Goal: Book appointment/travel/reservation: Book appointment/travel/reservation

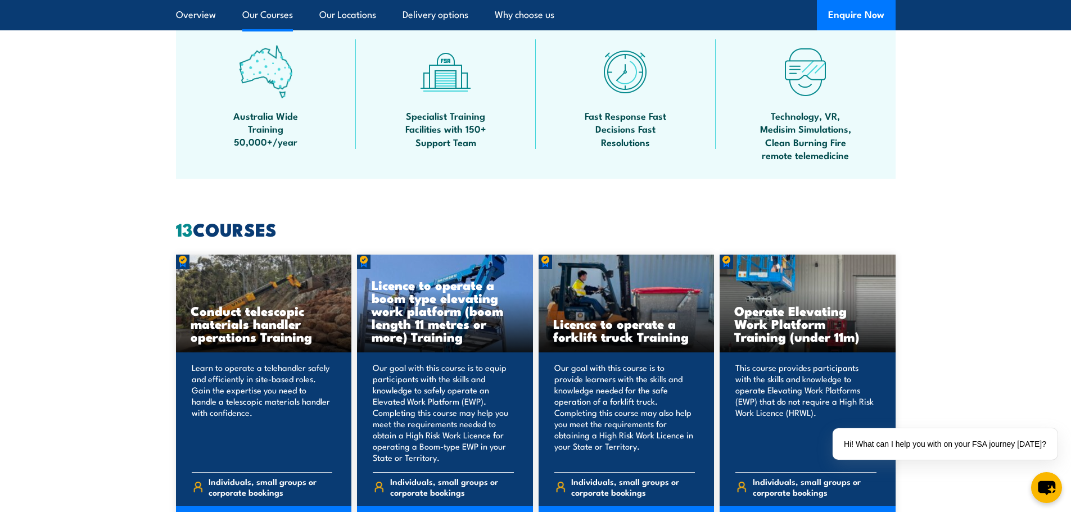
scroll to position [900, 0]
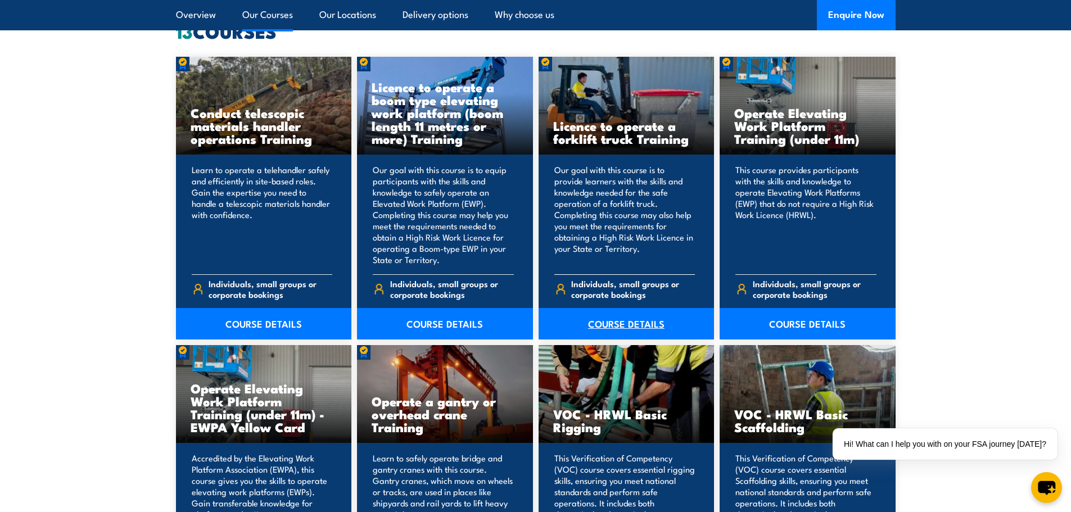
click at [638, 321] on link "COURSE DETAILS" at bounding box center [627, 323] width 176 height 31
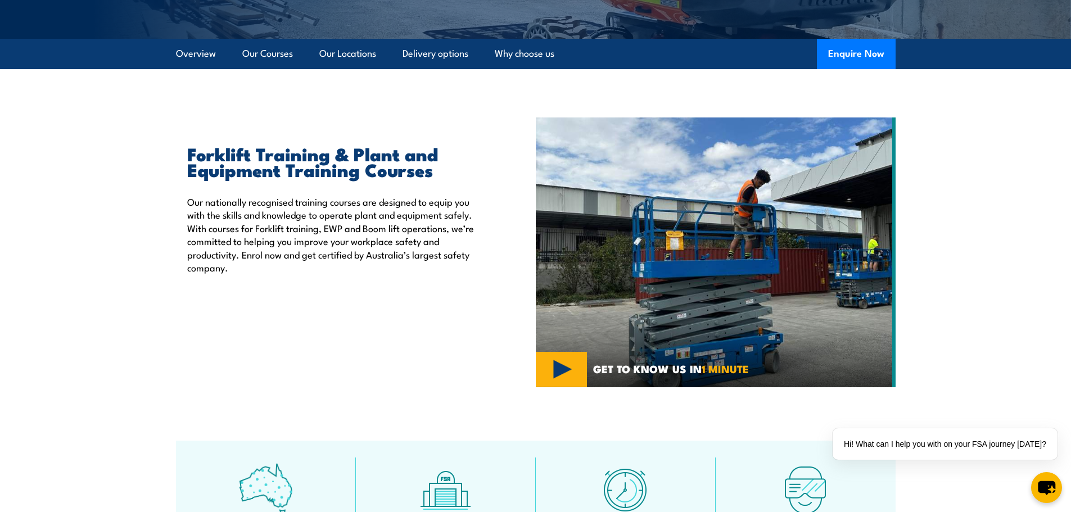
scroll to position [112, 0]
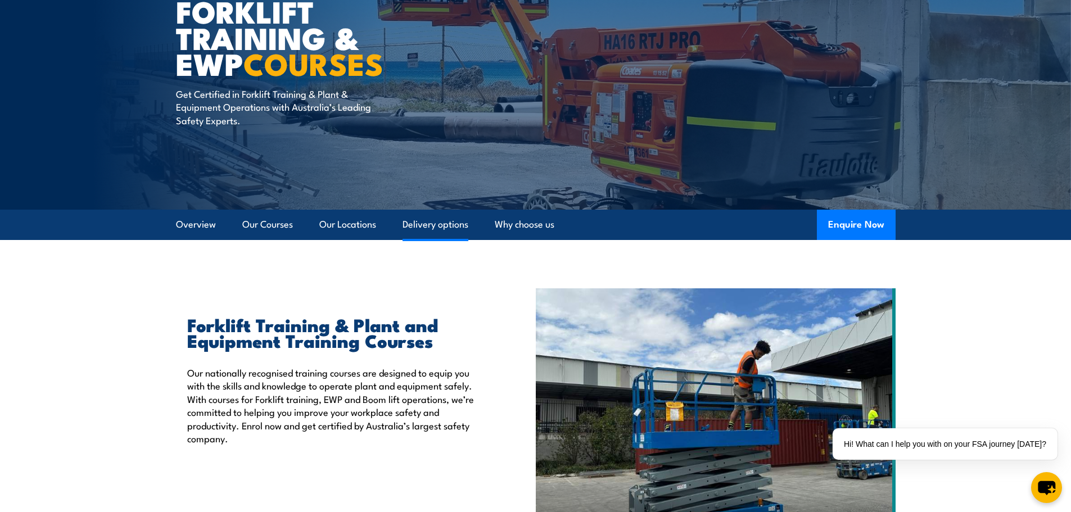
click at [438, 224] on link "Delivery options" at bounding box center [436, 225] width 66 height 30
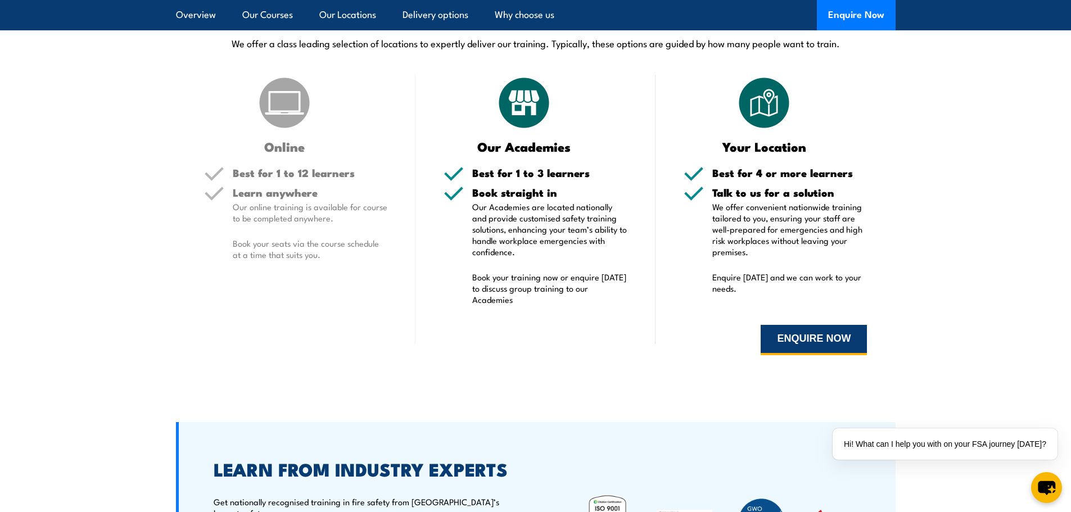
scroll to position [2569, 0]
click at [810, 337] on button "ENQUIRE NOW" at bounding box center [814, 340] width 106 height 30
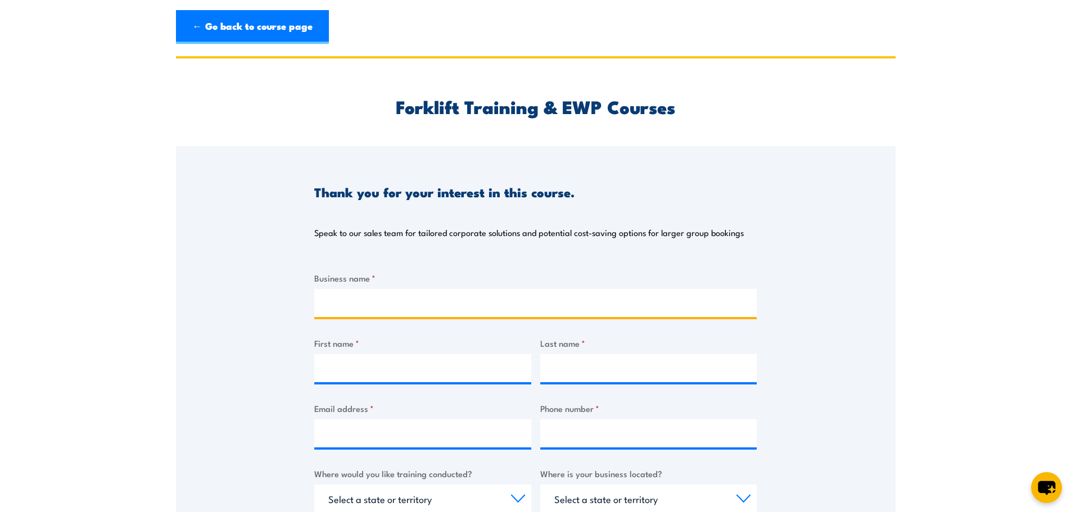
click at [442, 298] on input "Business name *" at bounding box center [535, 303] width 443 height 28
type input "Port Gawler Produce"
type input "TAM"
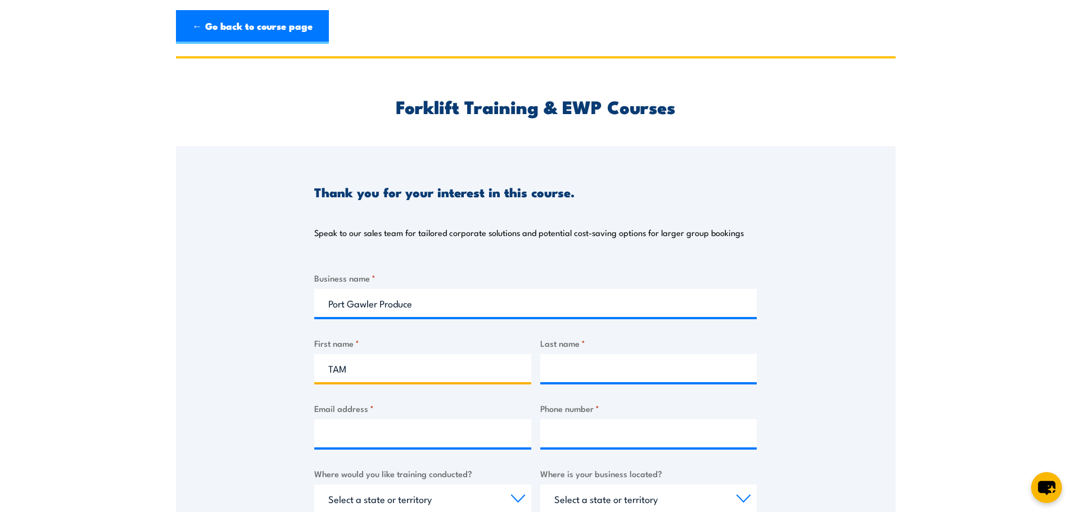
type input "[PERSON_NAME]"
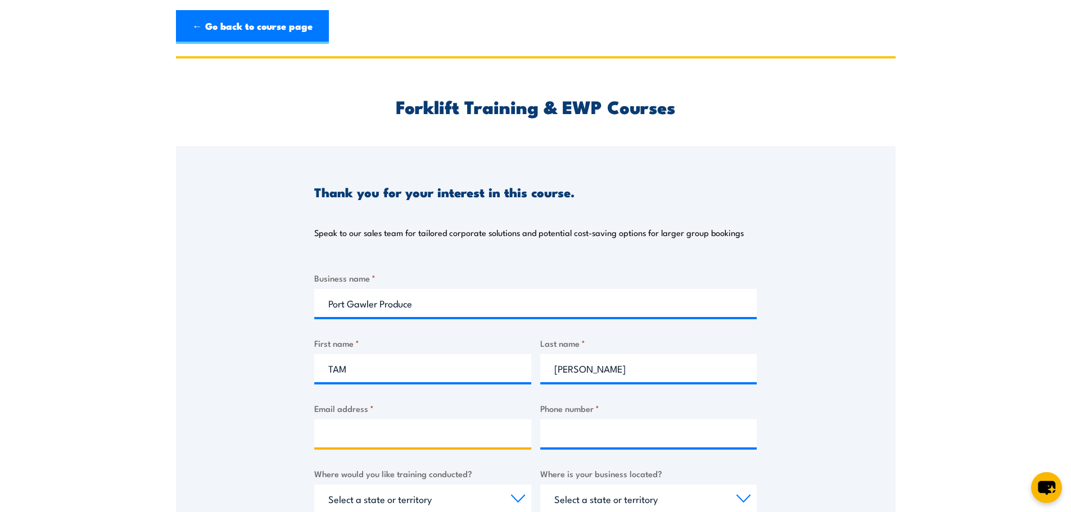
type input "[EMAIL_ADDRESS][DOMAIN_NAME]"
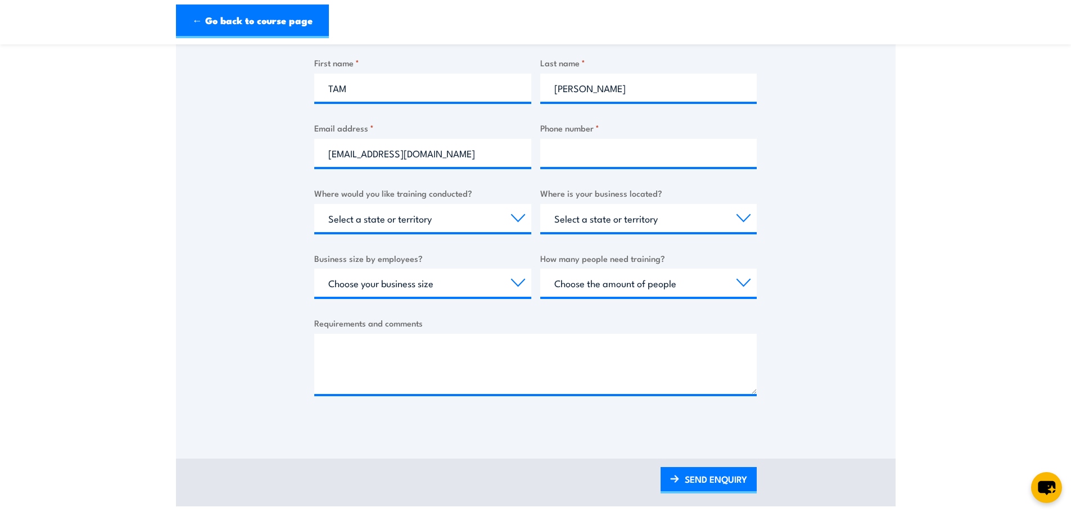
scroll to position [281, 0]
click at [601, 153] on input "Phone number *" at bounding box center [649, 152] width 217 height 28
type input "0429616620"
click at [516, 215] on select "Select a state or territory Nationally - multiple locations QLD NSW VIC SA ACT …" at bounding box center [422, 218] width 217 height 28
select select "SA"
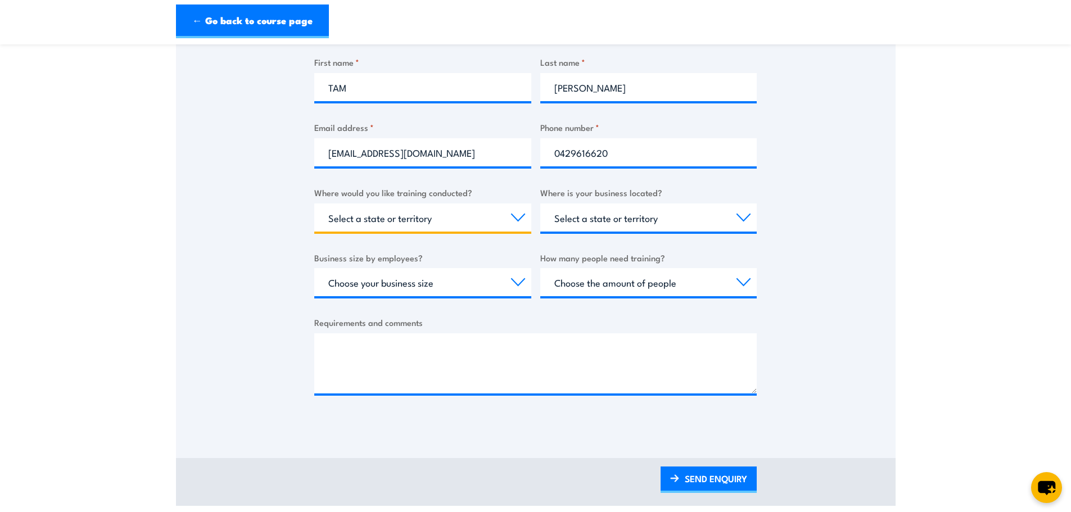
click at [314, 204] on select "Select a state or territory Nationally - multiple locations QLD NSW VIC SA ACT …" at bounding box center [422, 218] width 217 height 28
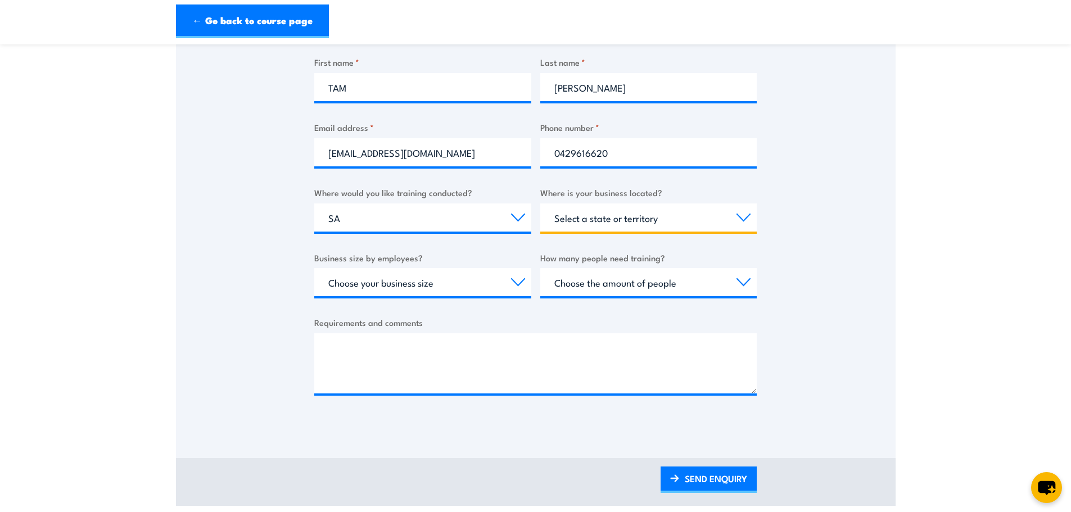
click at [742, 221] on select "Select a state or territory QLD NSW VIC SA ACT WA TAS NT" at bounding box center [649, 218] width 217 height 28
select select "SA"
click at [541, 204] on select "Select a state or territory QLD NSW VIC SA ACT WA TAS NT" at bounding box center [649, 218] width 217 height 28
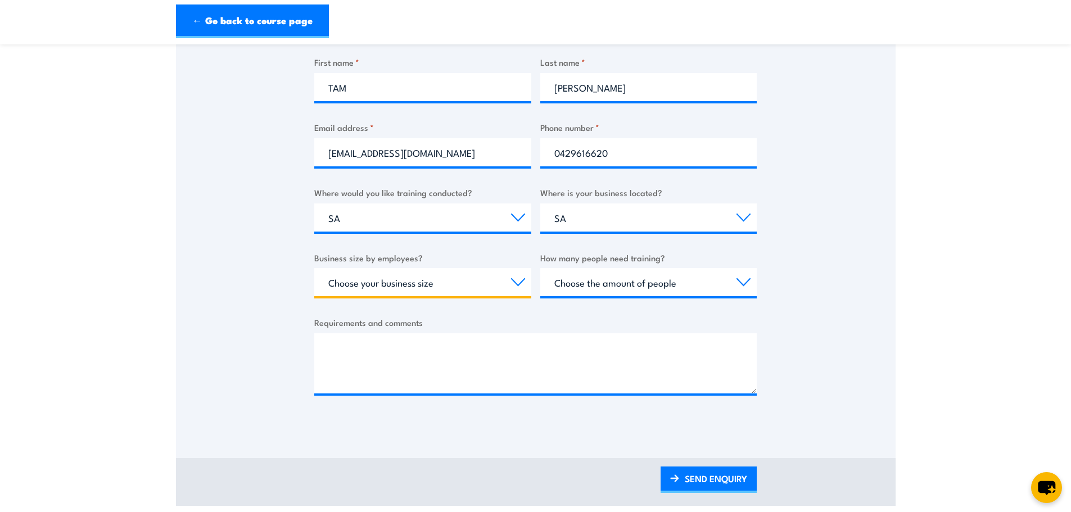
click at [514, 278] on select "Choose your business size 1 to 19 20 to 199 200+" at bounding box center [422, 282] width 217 height 28
select select "1 to 19"
click at [314, 268] on select "Choose your business size 1 to 19 20 to 199 200+" at bounding box center [422, 282] width 217 height 28
click at [741, 282] on select "Choose the amount of people 1 to 4 5 to 19 20+" at bounding box center [649, 282] width 217 height 28
select select "5 to 19"
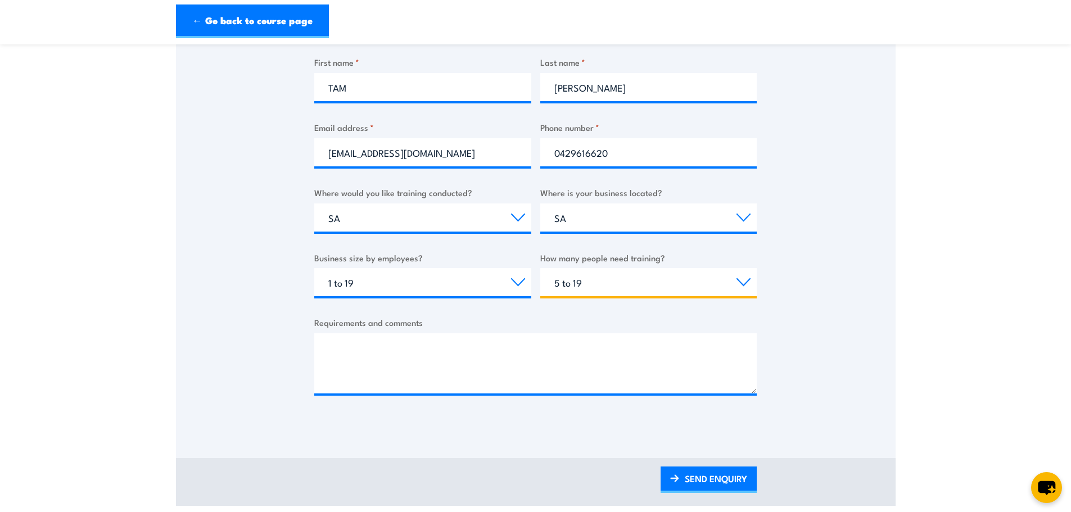
click at [541, 268] on select "Choose the amount of people 1 to 4 5 to 19 20+" at bounding box center [649, 282] width 217 height 28
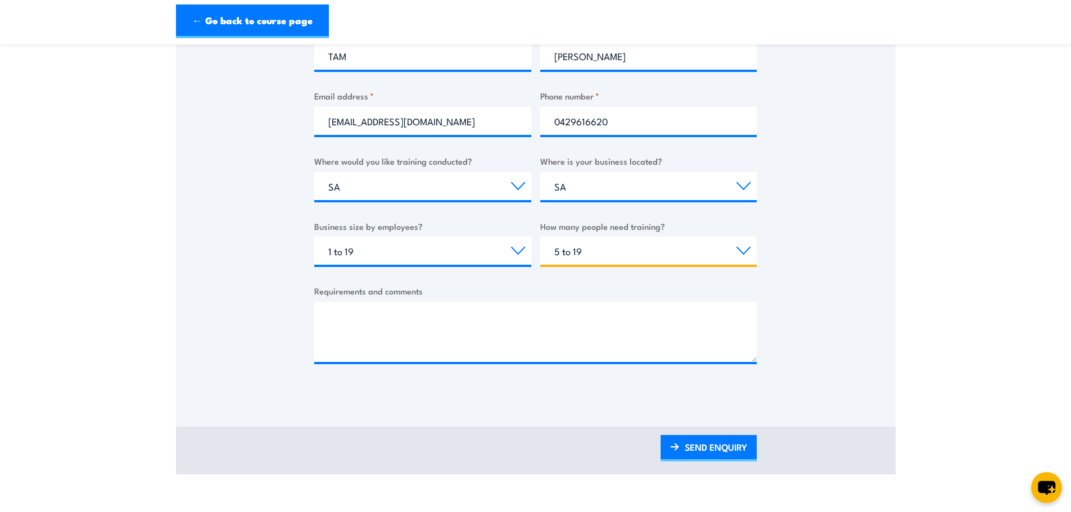
scroll to position [337, 0]
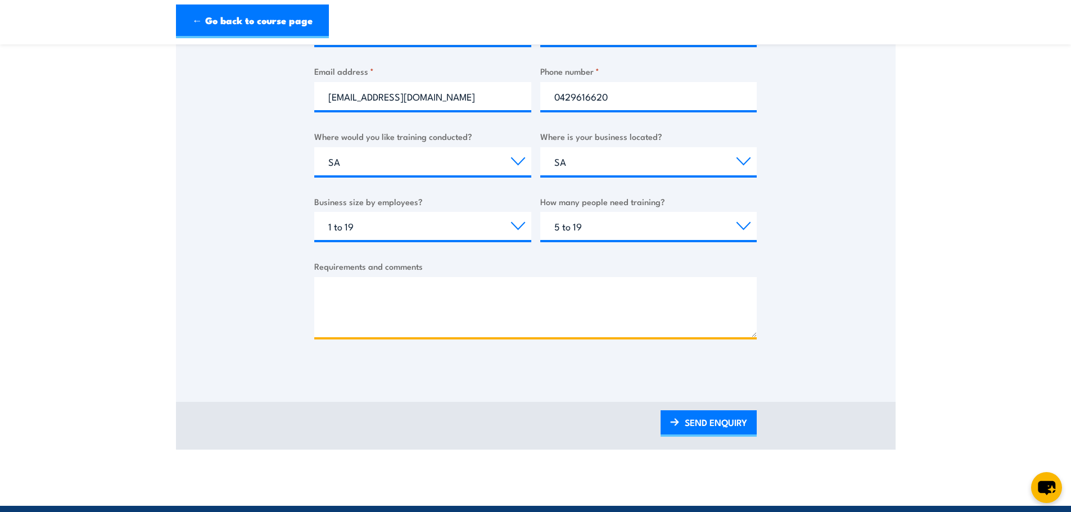
click at [388, 292] on textarea "Requirements and comments" at bounding box center [535, 307] width 443 height 60
type textarea "h"
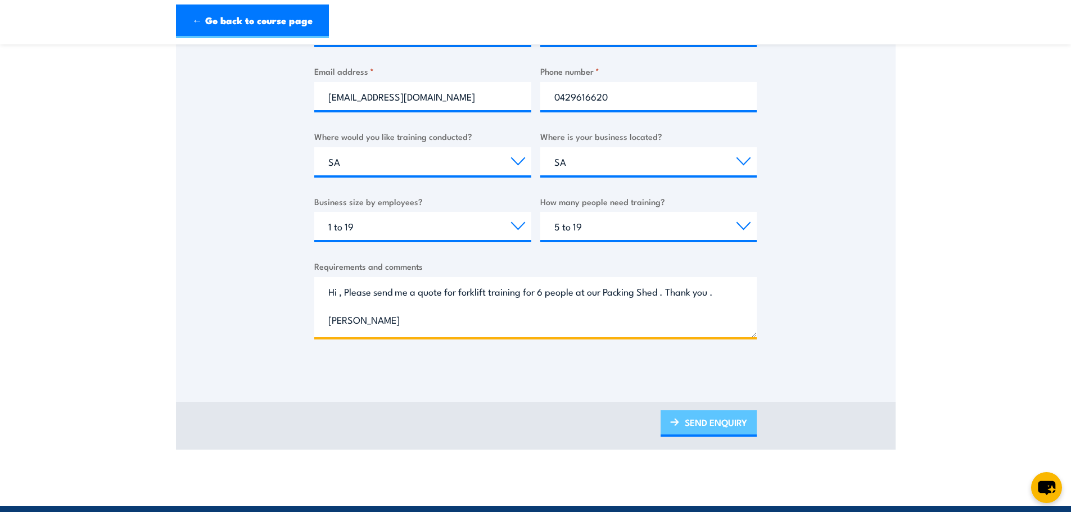
type textarea "Hi , Please send me a quote for forklift training for 6 people at our Packing S…"
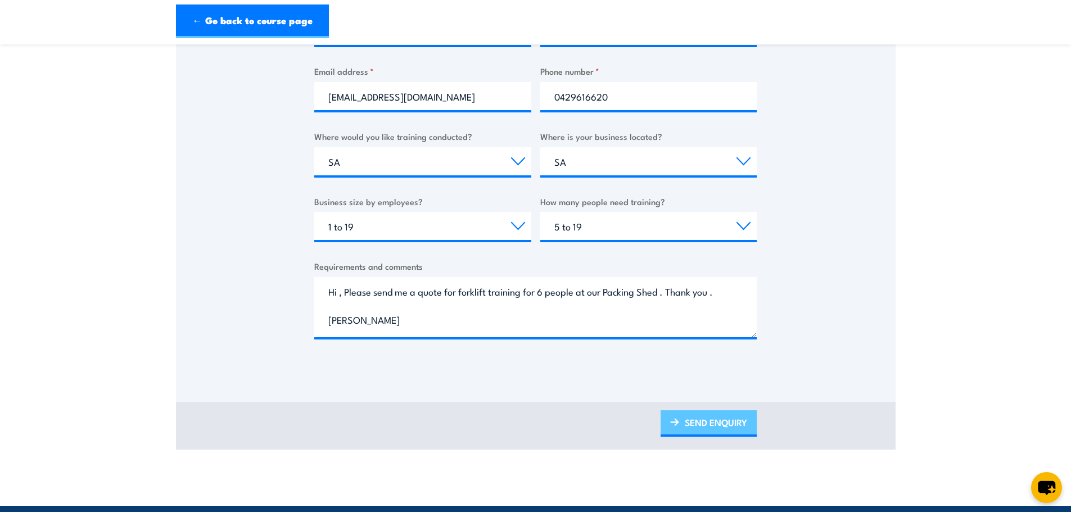
click at [725, 425] on link "SEND ENQUIRY" at bounding box center [709, 424] width 96 height 26
click at [693, 418] on link "SEND ENQUIRY" at bounding box center [709, 424] width 96 height 26
click at [718, 422] on link "SEND ENQUIRY" at bounding box center [709, 424] width 96 height 26
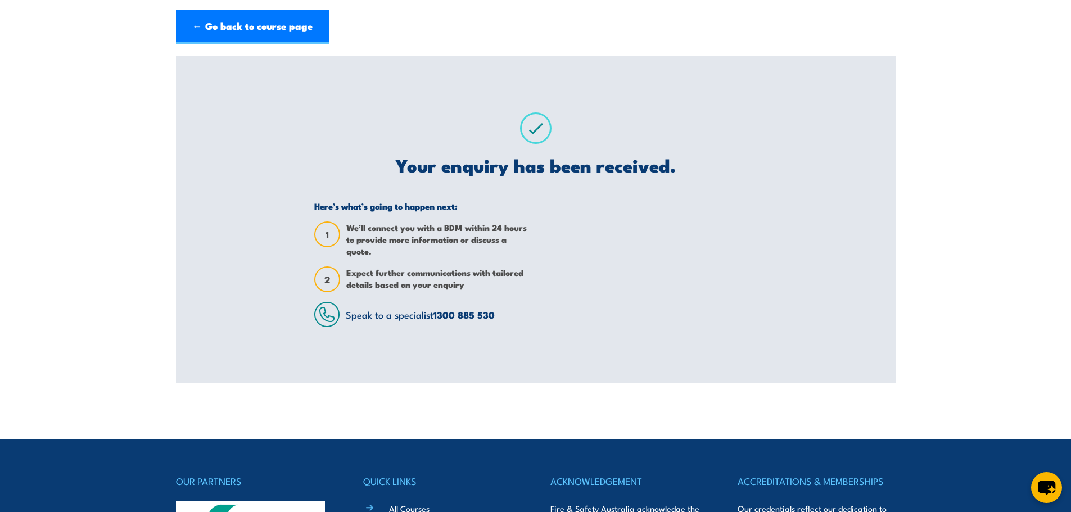
scroll to position [0, 0]
